Goal: Find contact information: Find contact information

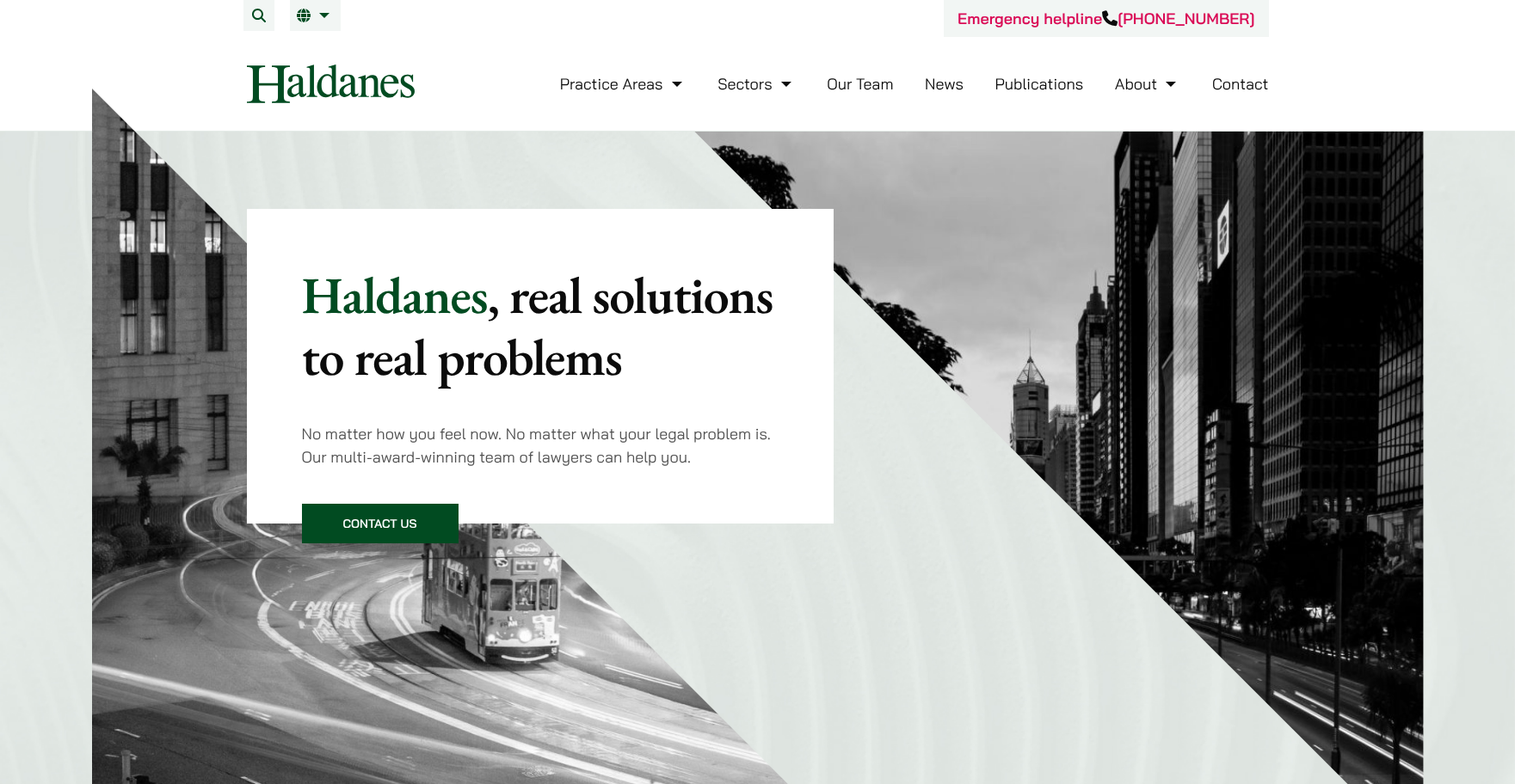
click at [1252, 79] on link "Contact" at bounding box center [1241, 83] width 57 height 20
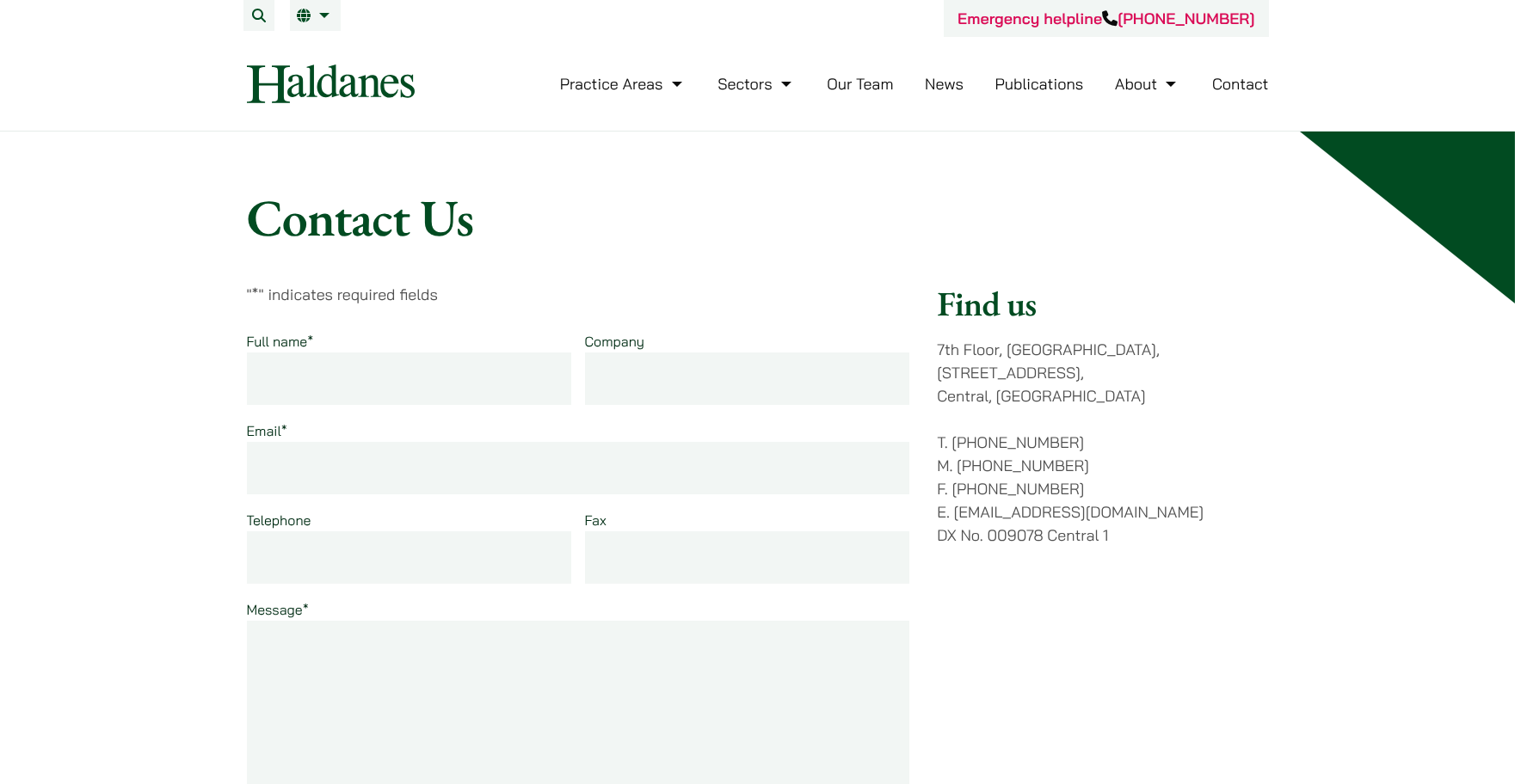
click at [872, 82] on link "Our Team" at bounding box center [860, 83] width 67 height 20
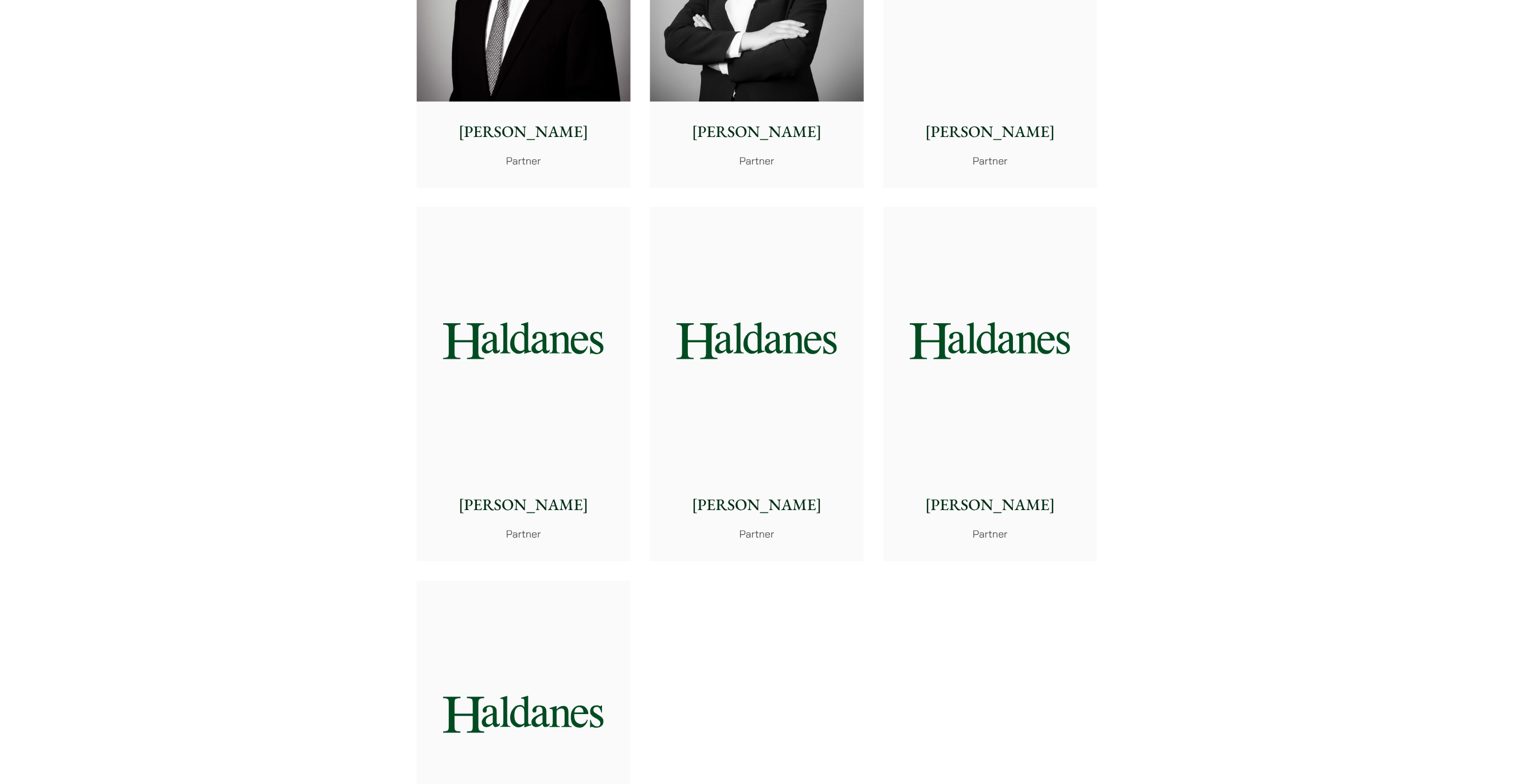
scroll to position [1526, 0]
